Goal: Navigation & Orientation: Find specific page/section

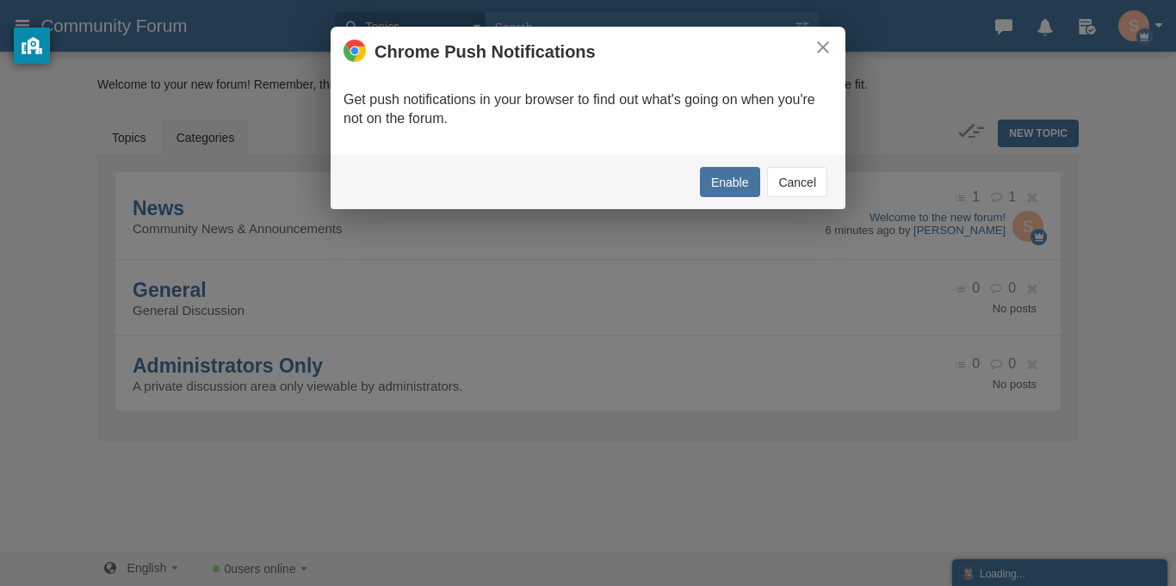
click at [797, 190] on button "Cancel" at bounding box center [797, 182] width 60 height 30
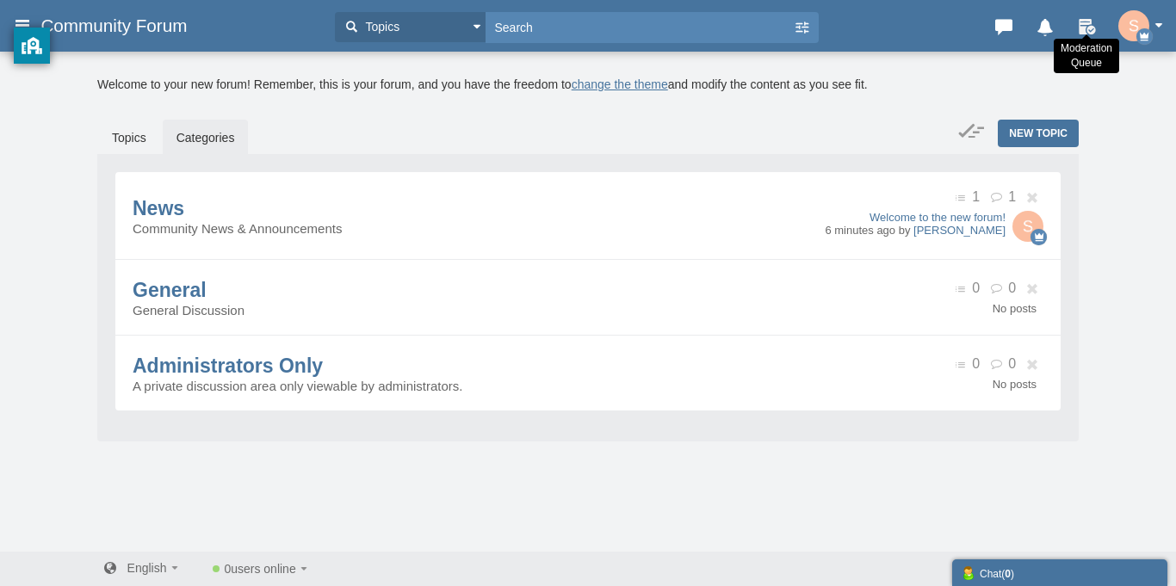
click at [1089, 26] on icon at bounding box center [1088, 23] width 27 height 17
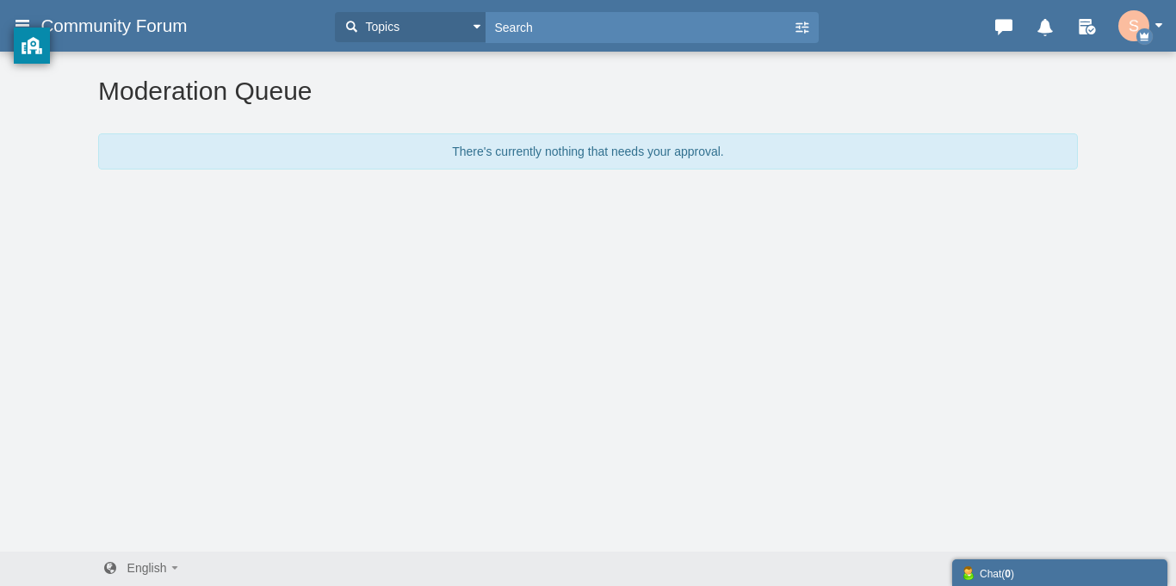
click at [131, 40] on h3 "Community Forum" at bounding box center [179, 25] width 294 height 31
click at [127, 34] on span "Community Forum" at bounding box center [119, 25] width 159 height 21
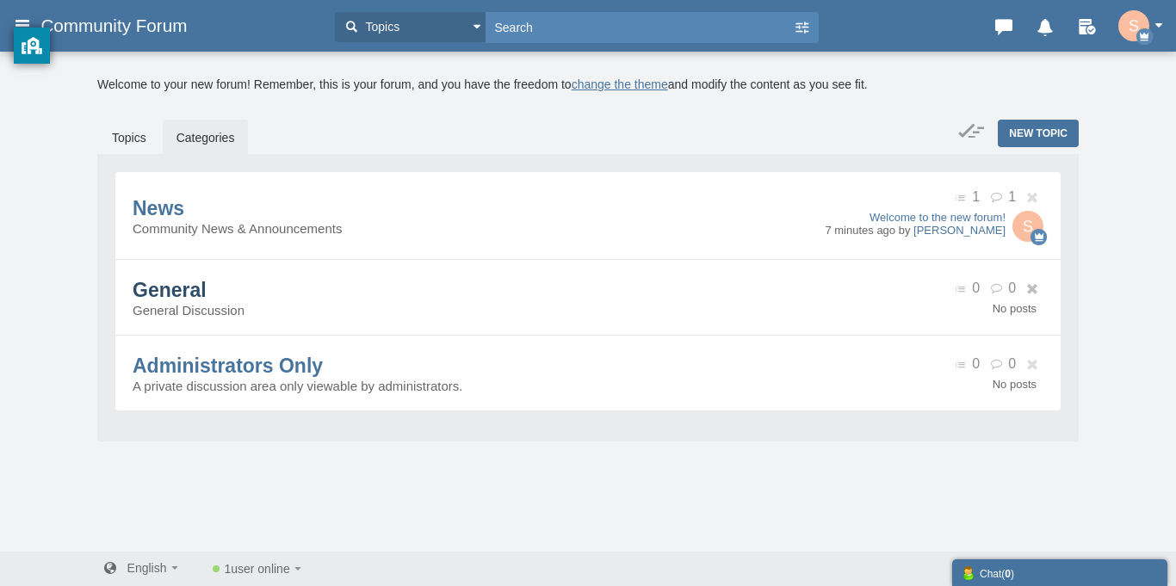
click at [207, 292] on span "General" at bounding box center [170, 290] width 74 height 22
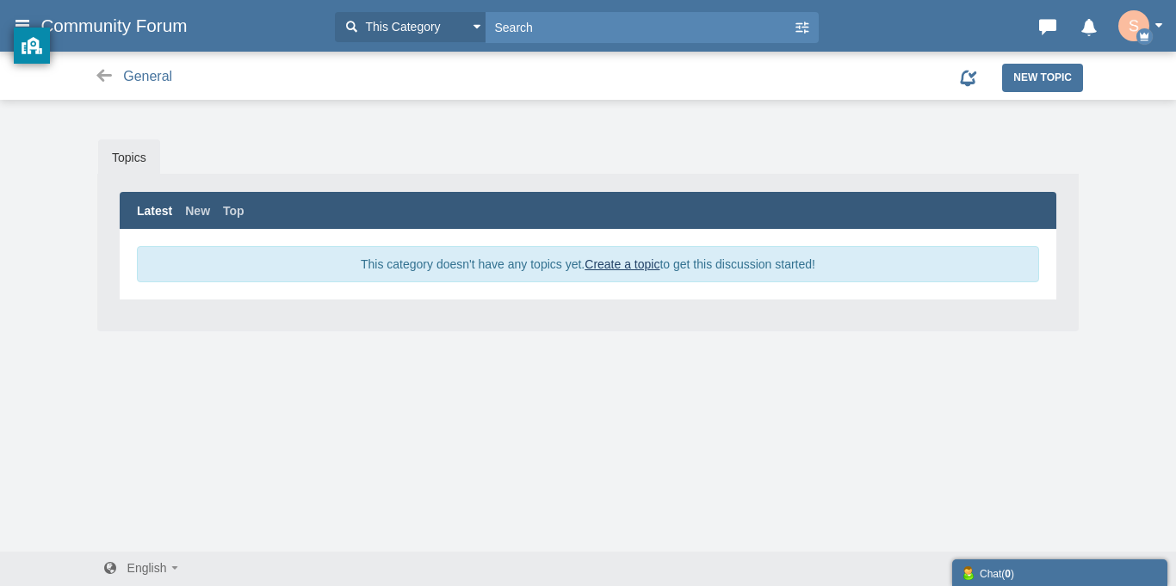
click at [108, 85] on div "General" at bounding box center [480, 75] width 792 height 27
click at [93, 78] on icon at bounding box center [104, 75] width 22 height 17
